Goal: Transaction & Acquisition: Book appointment/travel/reservation

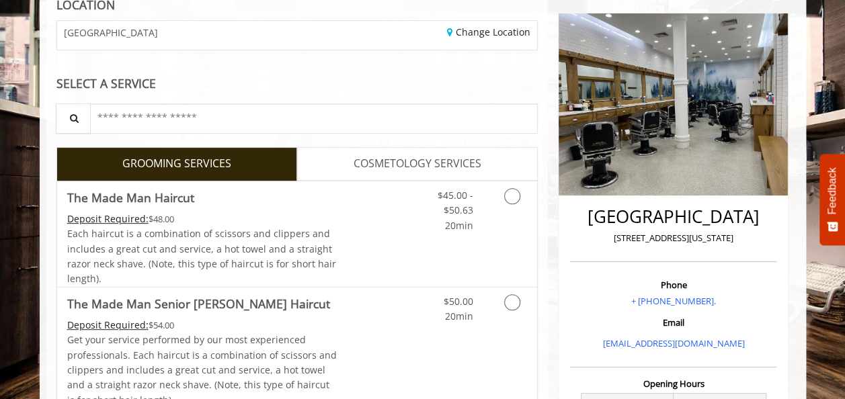
scroll to position [155, 0]
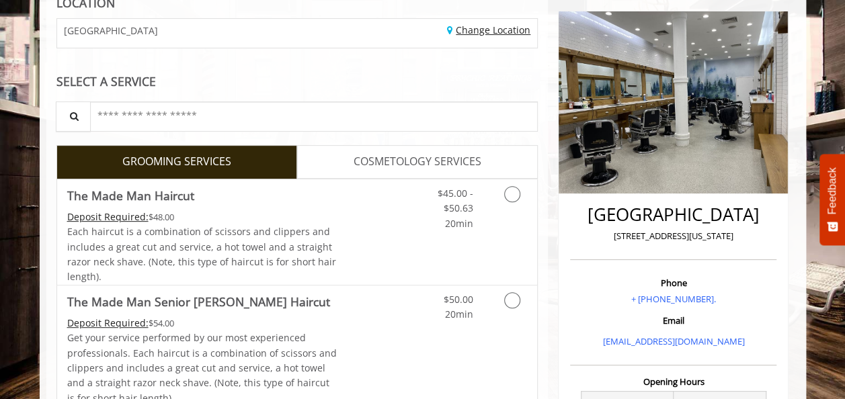
click at [472, 30] on link "Change Location" at bounding box center [488, 30] width 83 height 13
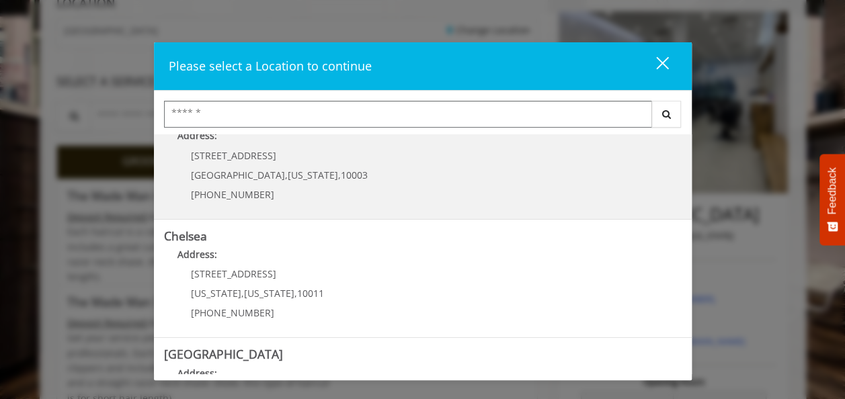
scroll to position [0, 0]
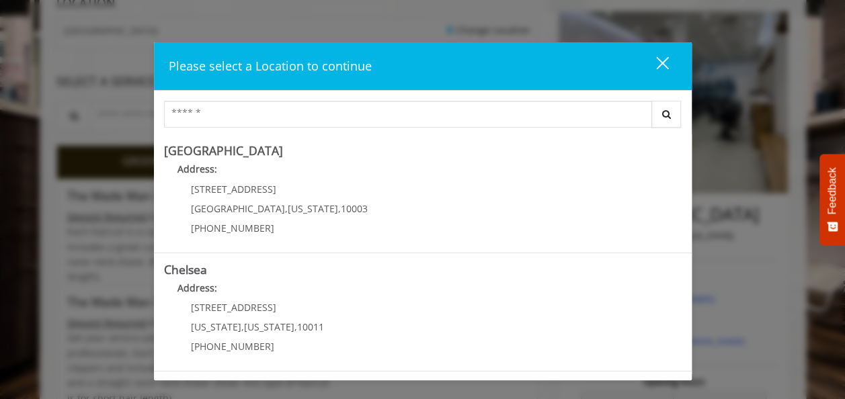
click at [661, 61] on div "close dialog" at bounding box center [661, 63] width 13 height 13
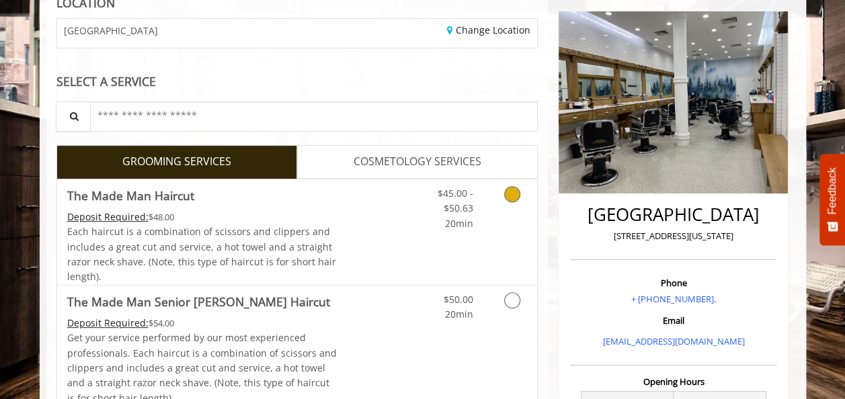
click at [509, 196] on icon "Grooming services" at bounding box center [512, 194] width 16 height 16
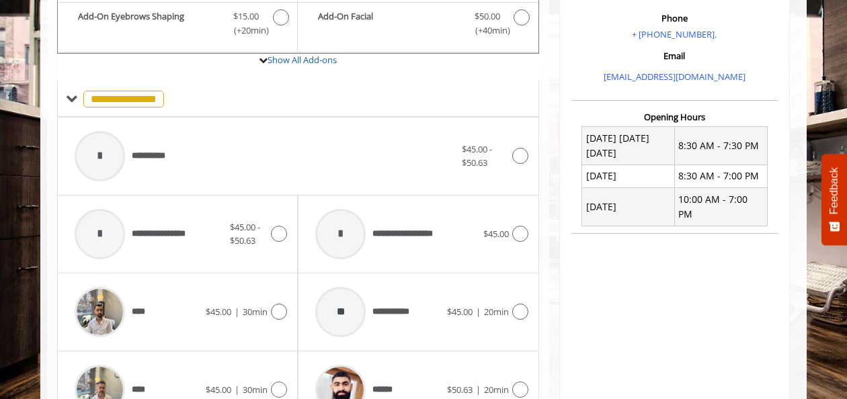
scroll to position [421, 0]
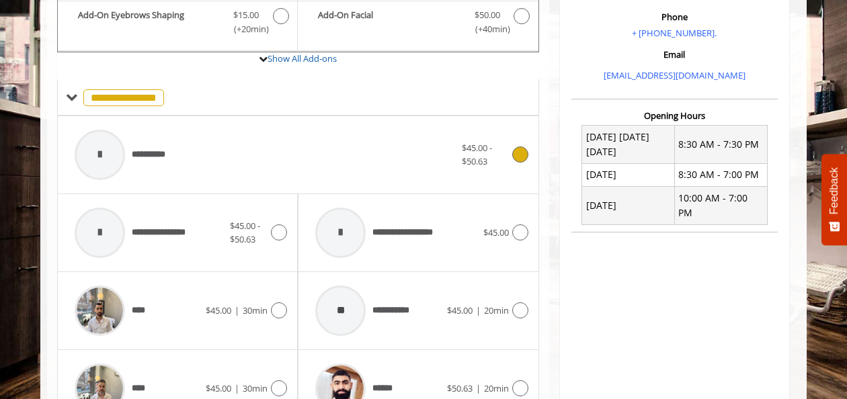
click at [505, 157] on span "$45.00 - $50.63" at bounding box center [485, 155] width 46 height 28
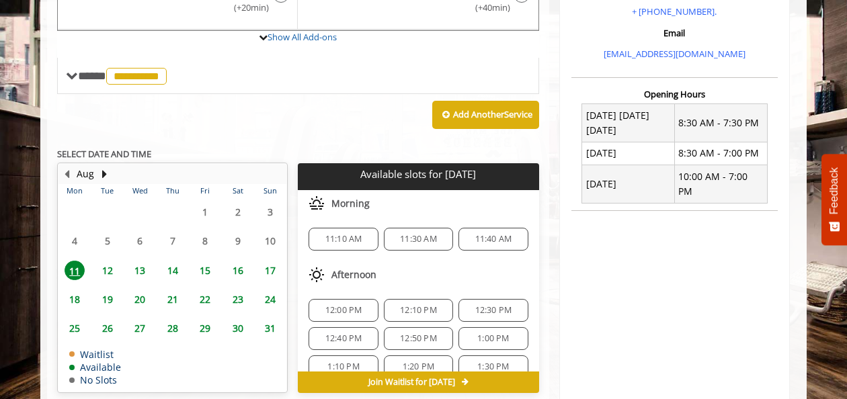
scroll to position [441, 0]
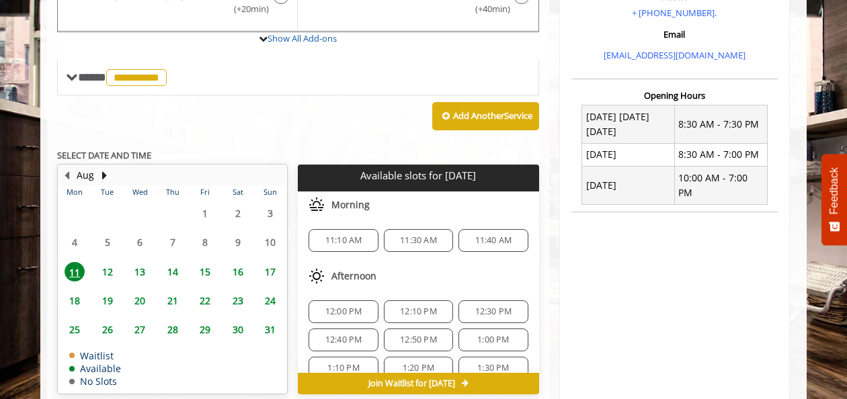
click at [110, 267] on span "12" at bounding box center [107, 271] width 20 height 19
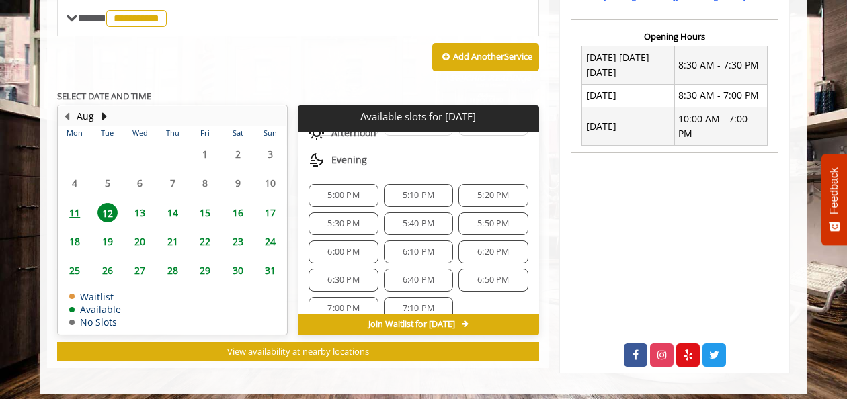
scroll to position [552, 0]
click at [402, 246] on span "6:10 PM" at bounding box center [418, 251] width 32 height 11
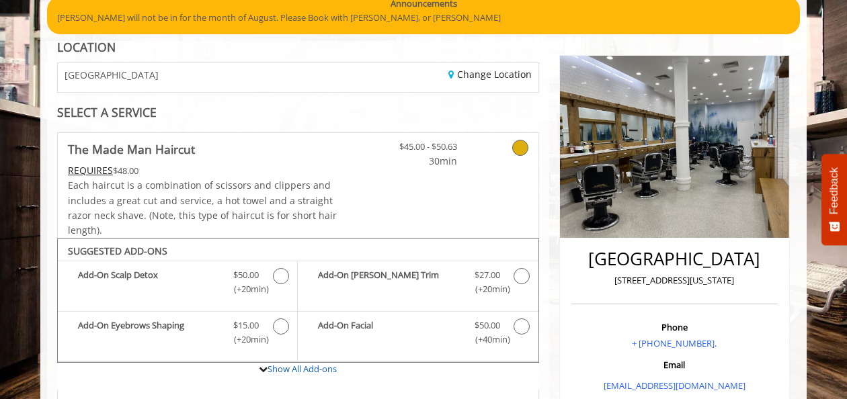
scroll to position [0, 0]
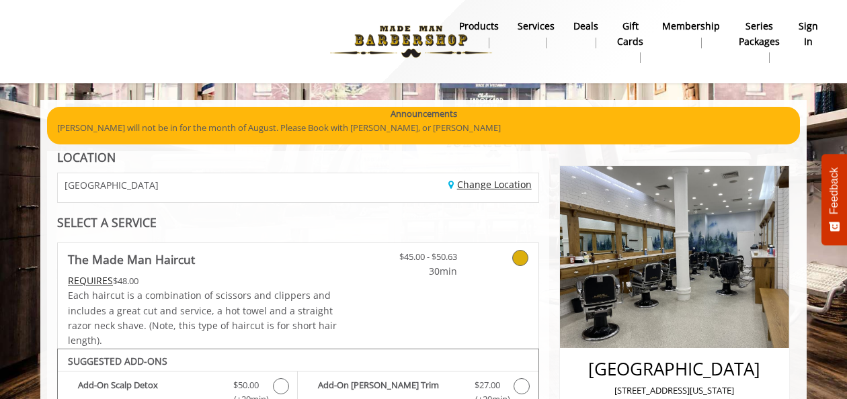
click at [502, 185] on link "Change Location" at bounding box center [489, 184] width 83 height 13
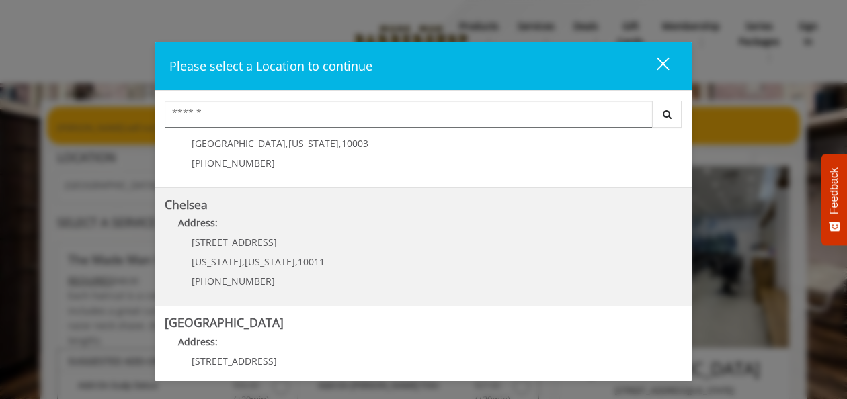
scroll to position [73, 0]
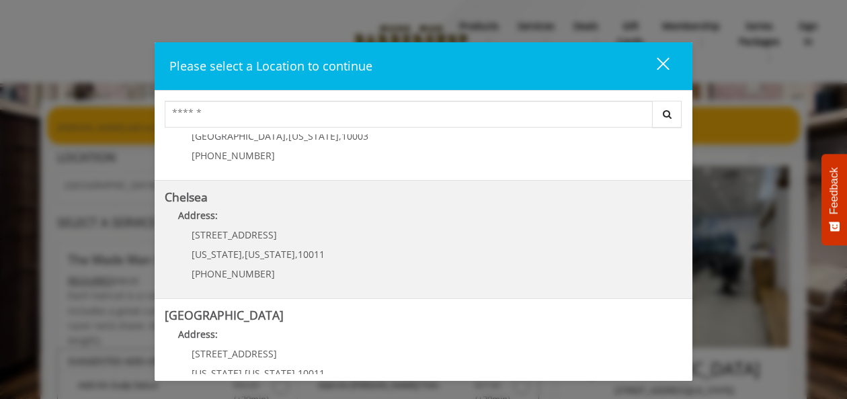
click at [331, 241] on link "Chelsea Address: [STREET_ADDRESS][US_STATE][US_STATE] (917) 639-3902" at bounding box center [423, 240] width 517 height 98
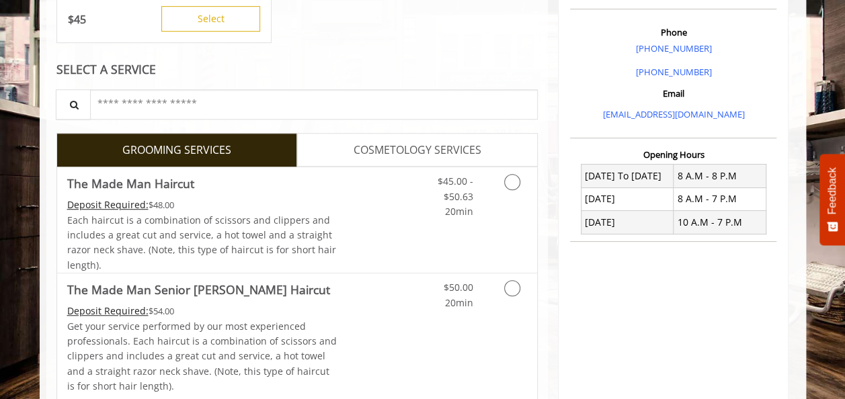
scroll to position [388, 0]
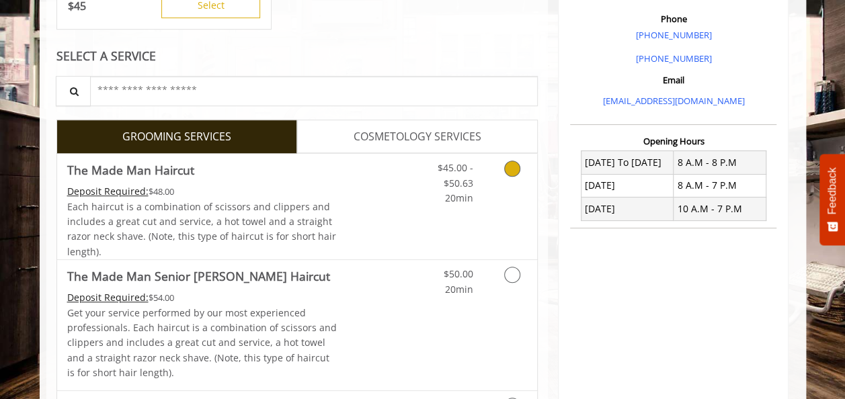
click at [513, 171] on icon "Grooming services" at bounding box center [512, 169] width 16 height 16
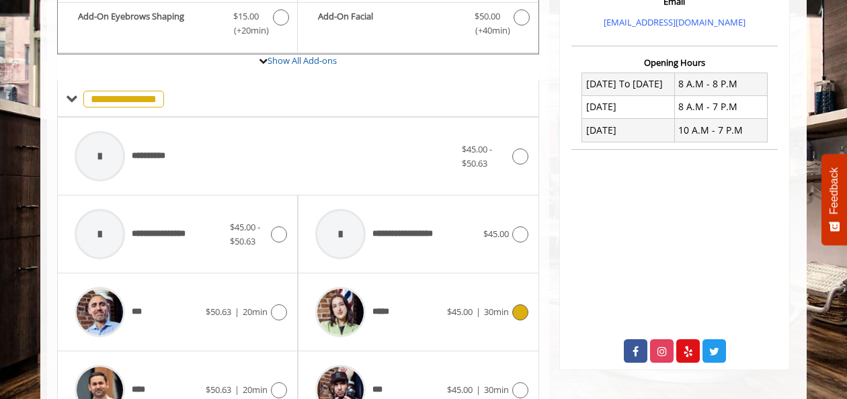
scroll to position [463, 0]
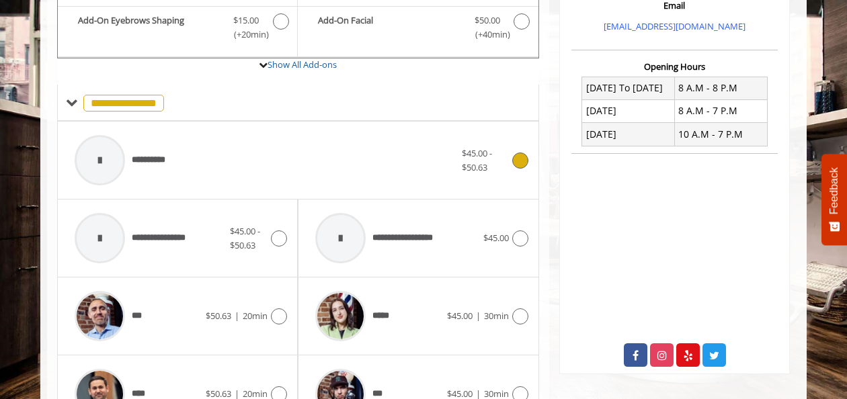
click at [511, 161] on div at bounding box center [518, 161] width 19 height 16
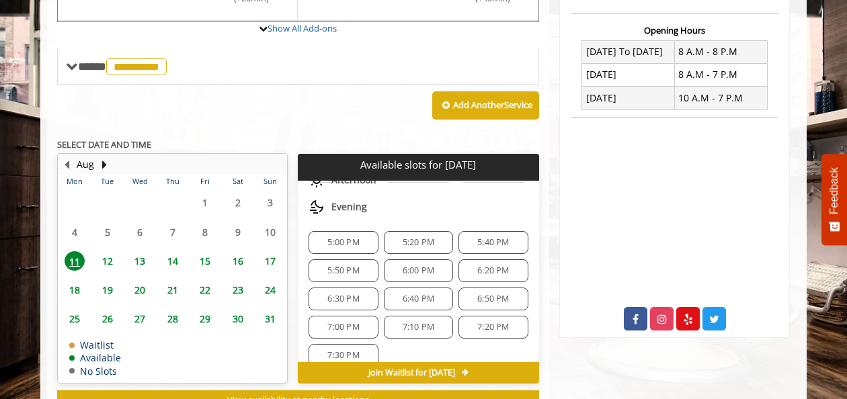
scroll to position [501, 0]
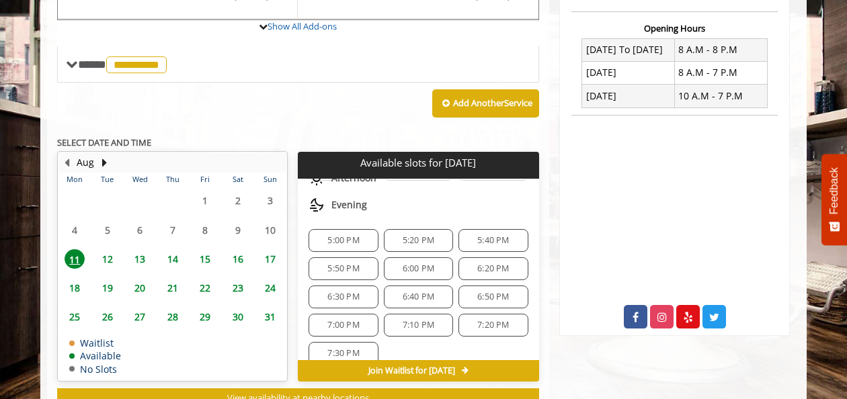
click at [434, 263] on span "6:00 PM" at bounding box center [418, 268] width 57 height 11
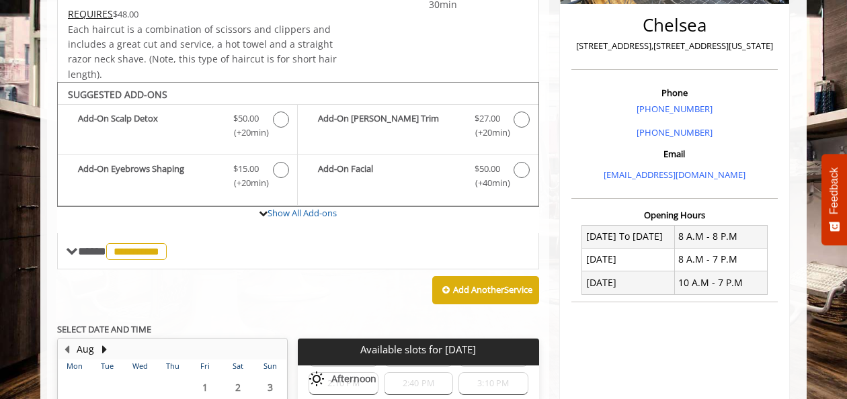
scroll to position [493, 0]
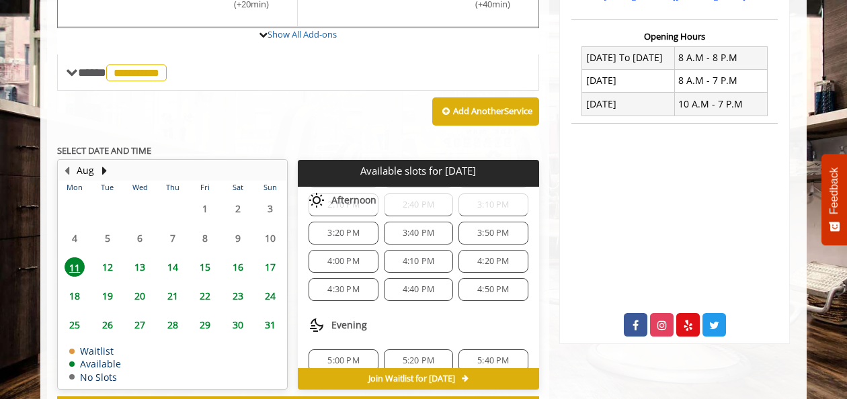
click at [107, 259] on span "12" at bounding box center [107, 266] width 20 height 19
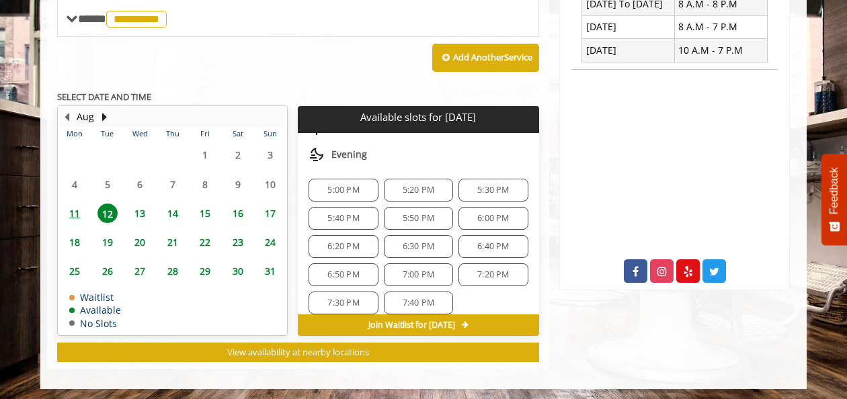
scroll to position [475, 0]
click at [478, 211] on span "6:00 PM" at bounding box center [493, 216] width 32 height 11
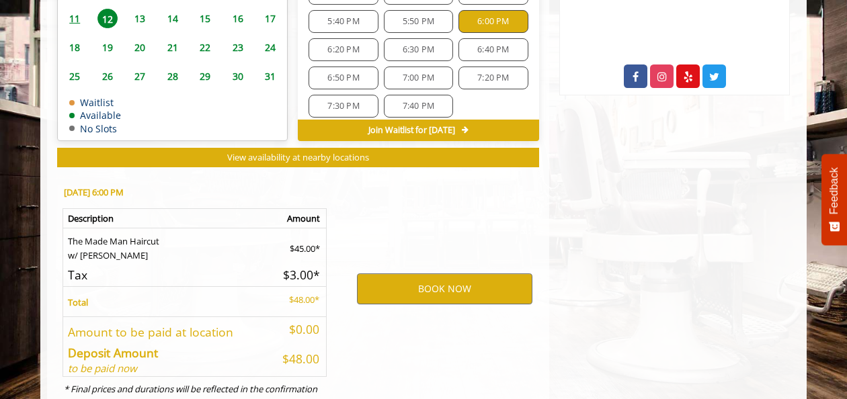
scroll to position [789, 0]
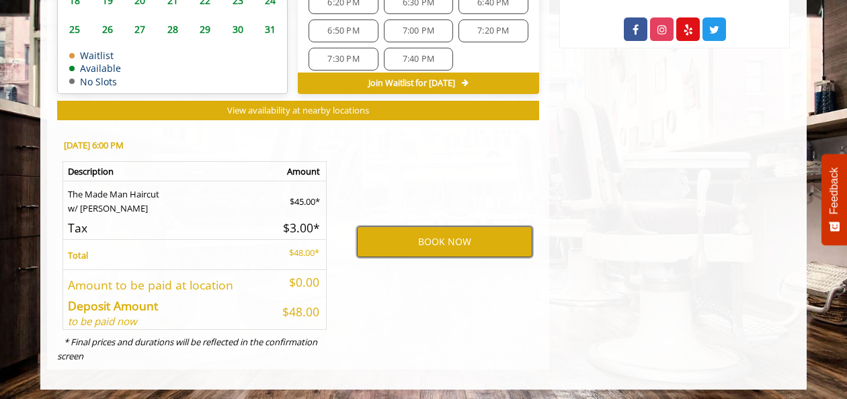
click at [427, 237] on button "BOOK NOW" at bounding box center [444, 241] width 175 height 31
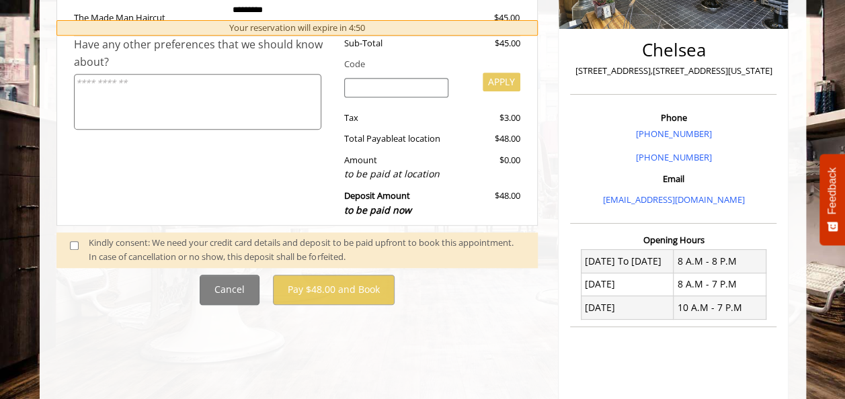
scroll to position [290, 0]
click at [75, 247] on span at bounding box center [80, 249] width 40 height 28
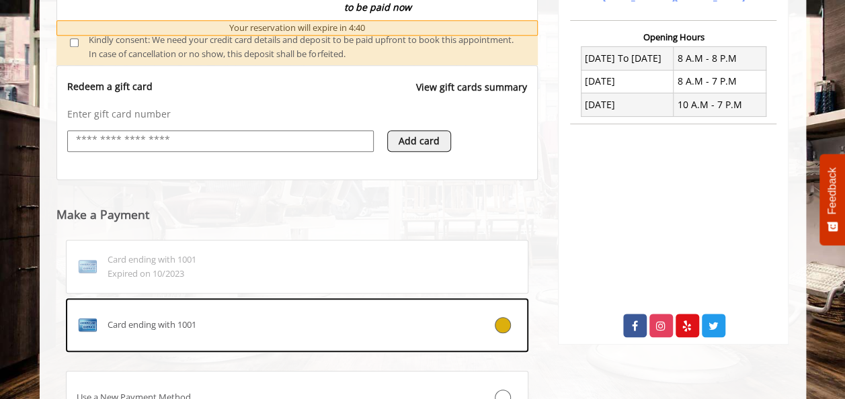
scroll to position [613, 0]
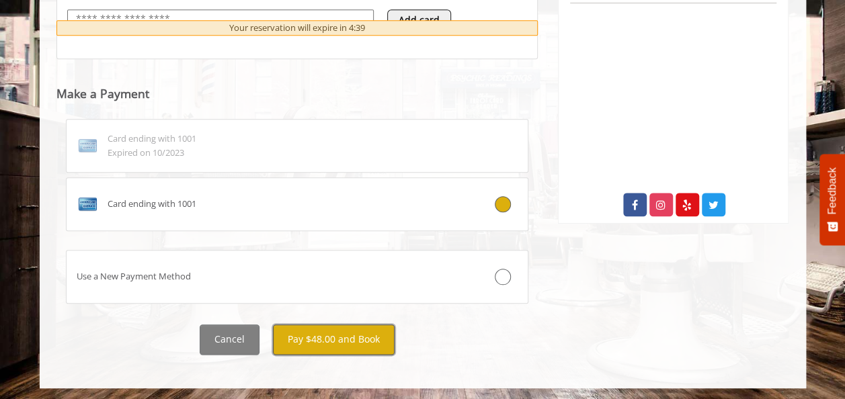
click at [352, 335] on button "Pay $48.00 and Book" at bounding box center [334, 340] width 122 height 30
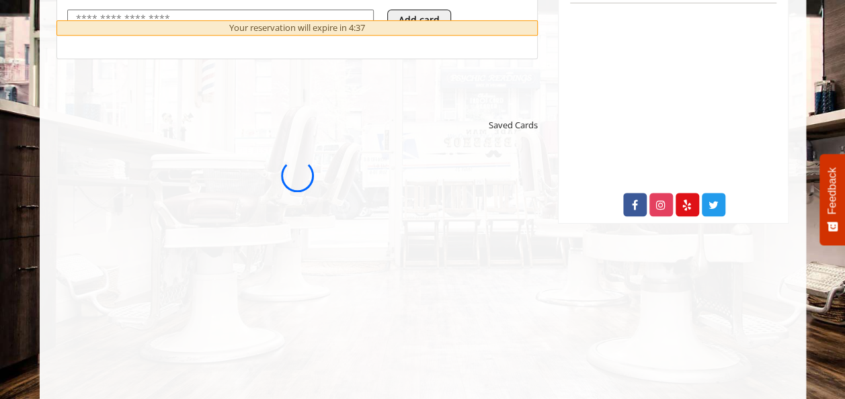
scroll to position [0, 0]
